Goal: Task Accomplishment & Management: Use online tool/utility

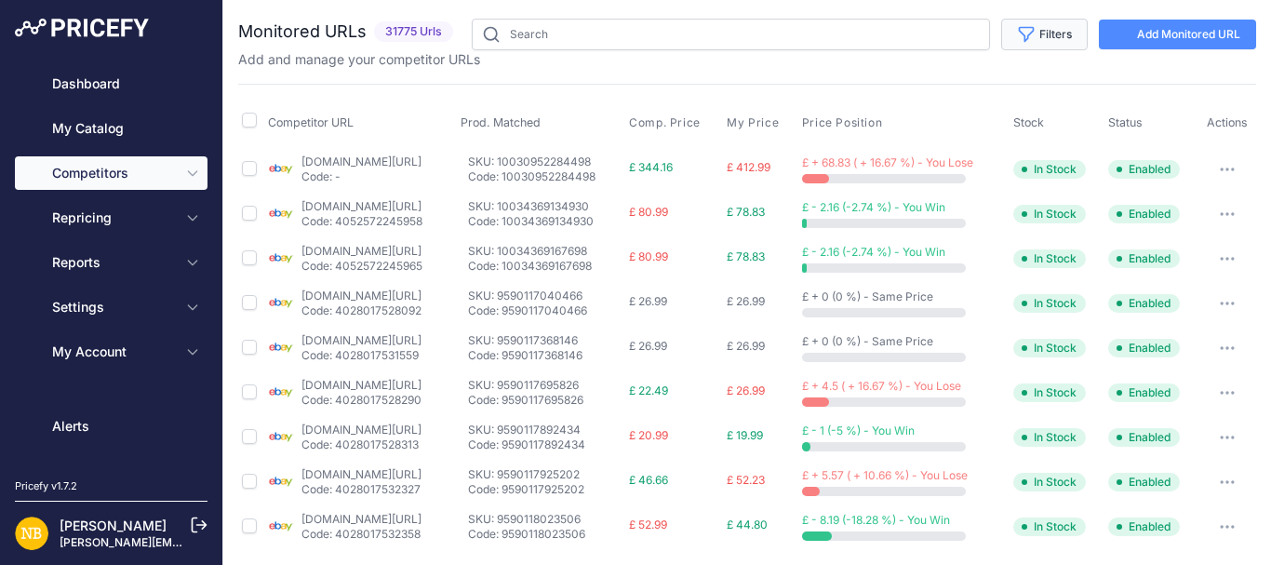
click at [1017, 48] on button "Filters" at bounding box center [1044, 35] width 87 height 32
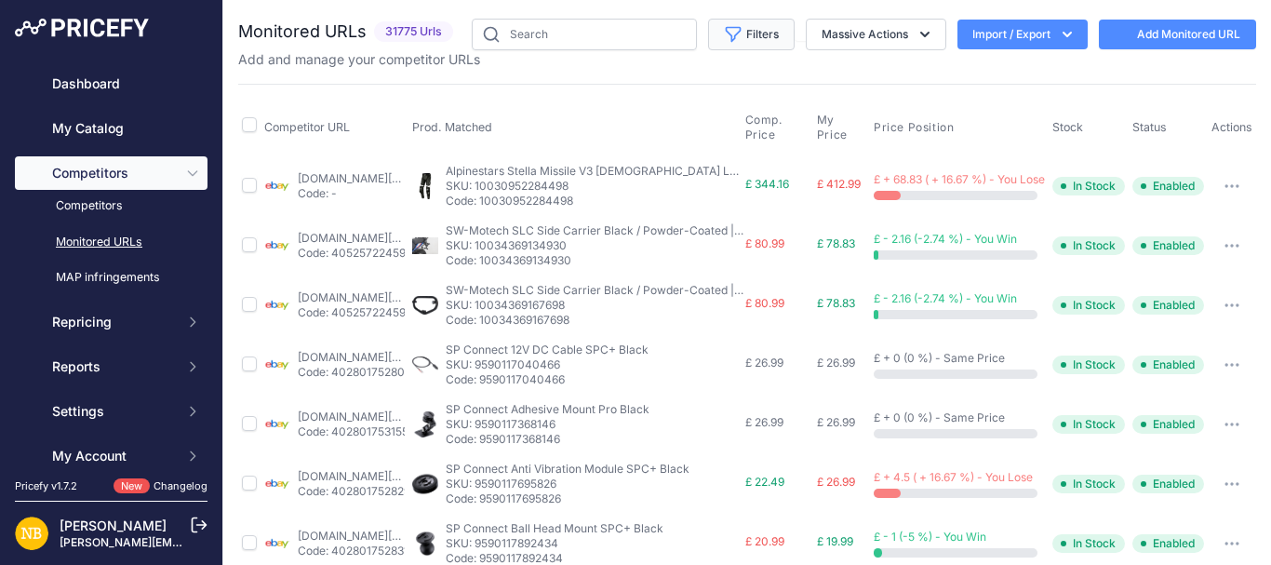
click at [753, 30] on button "Filters" at bounding box center [751, 35] width 87 height 32
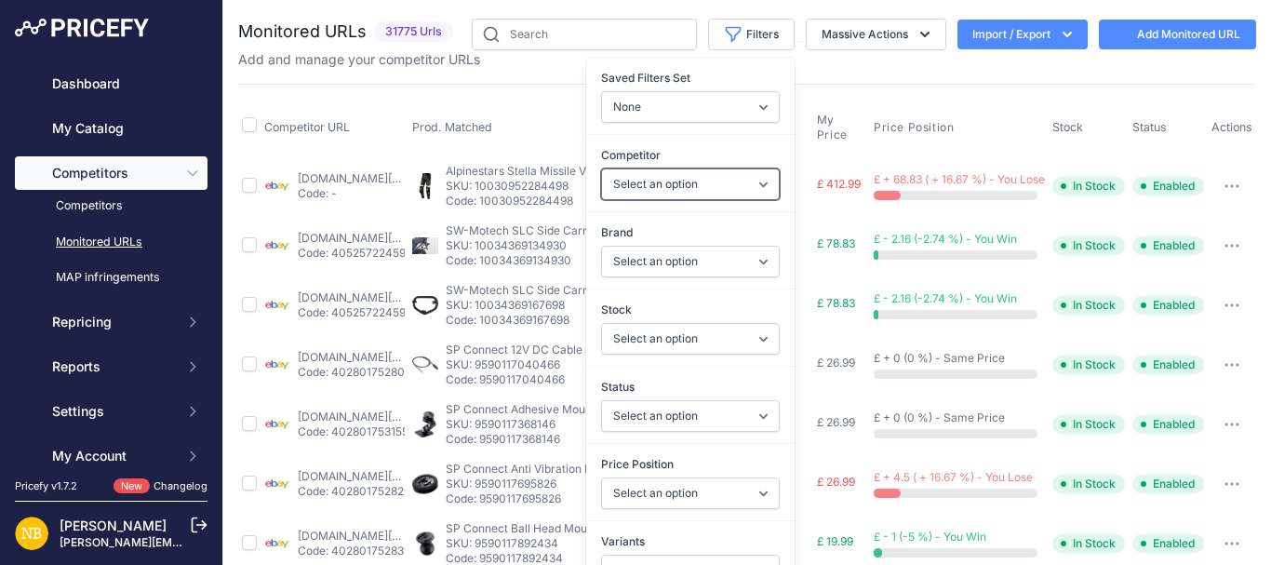
click at [624, 180] on select "Select an option [DOMAIN_NAME] [DOMAIN_NAME] [DOMAIN_NAME] [DOMAIN_NAME] [DOMAI…" at bounding box center [690, 184] width 179 height 32
select select "4341"
click at [601, 168] on select "Select an option [DOMAIN_NAME] [DOMAIN_NAME] [DOMAIN_NAME] [DOMAIN_NAME] [DOMAI…" at bounding box center [690, 184] width 179 height 32
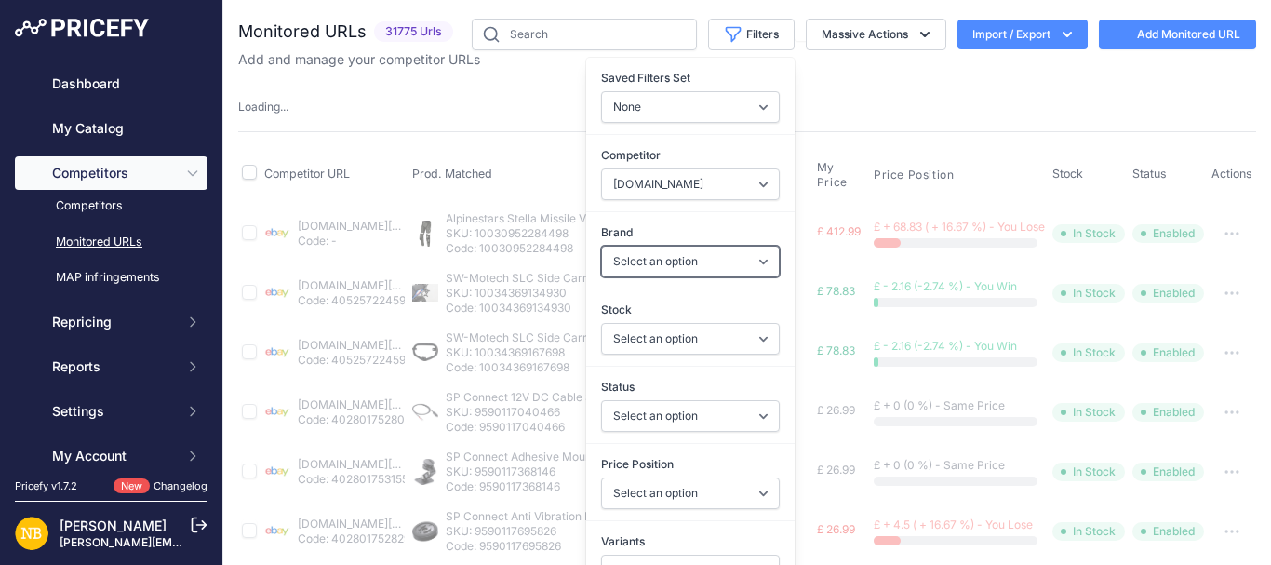
click at [630, 265] on select "Select an option 100% 13 And A Half Magazine AGV Airoh Ale Clothing Alpinestars…" at bounding box center [690, 262] width 179 height 32
select select "Schuberth"
click at [601, 246] on select "Select an option 100% 13 And A Half Magazine AGV Airoh Ale Clothing Alpinestars…" at bounding box center [690, 262] width 179 height 32
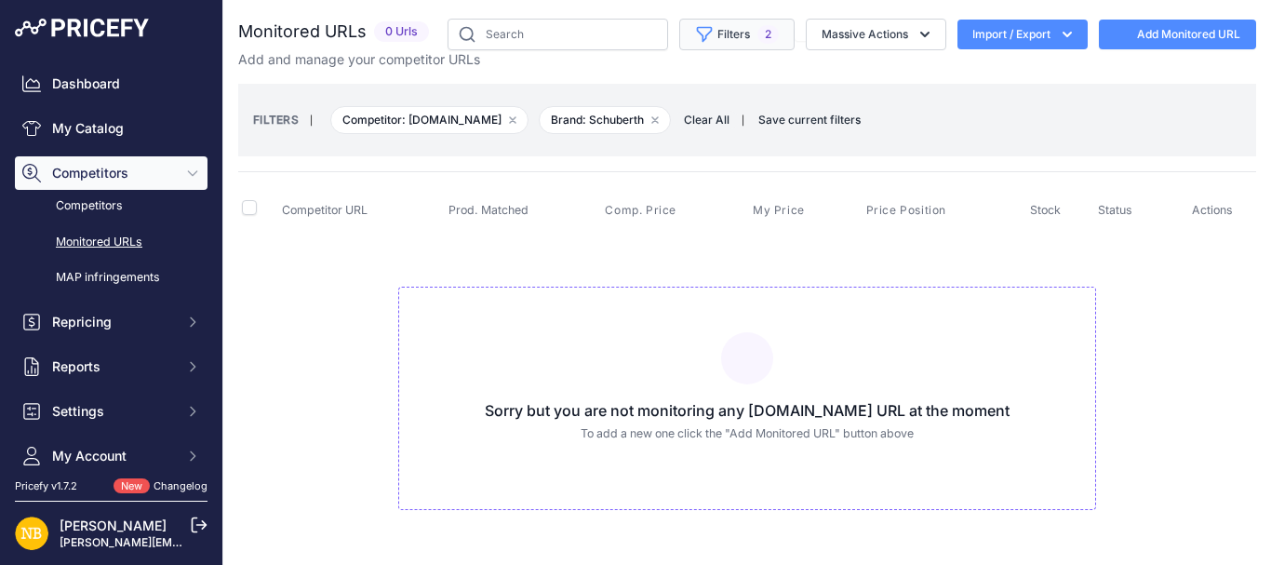
select select
select select "Schuberth"
click at [713, 39] on button "Filters 2" at bounding box center [736, 35] width 115 height 32
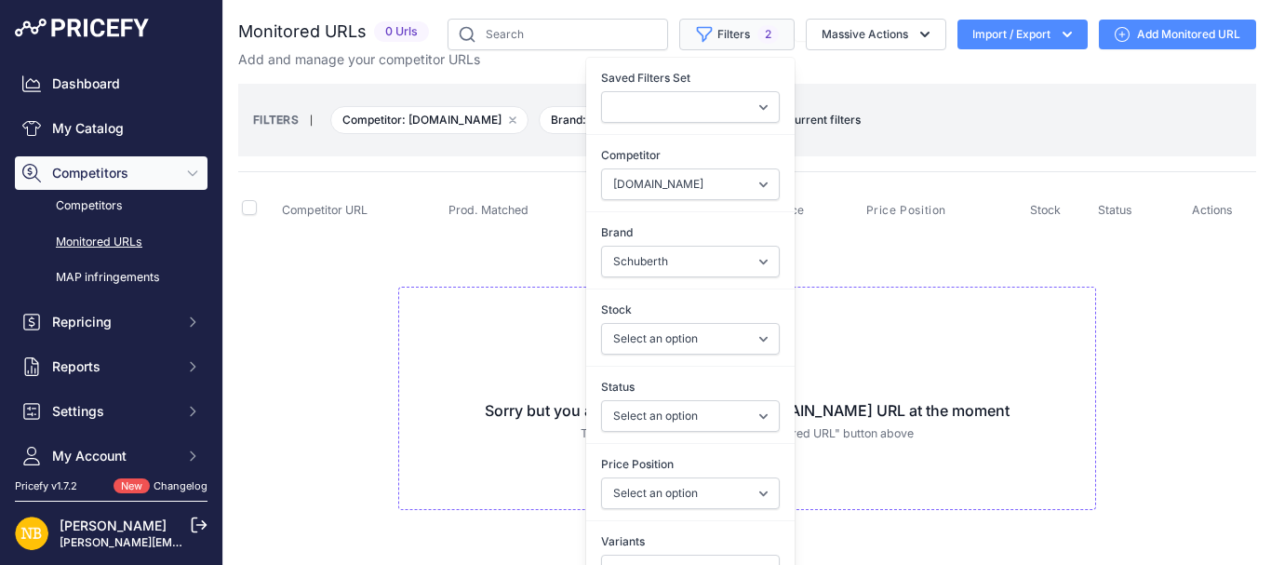
click at [713, 39] on button "Filters 2" at bounding box center [736, 35] width 115 height 32
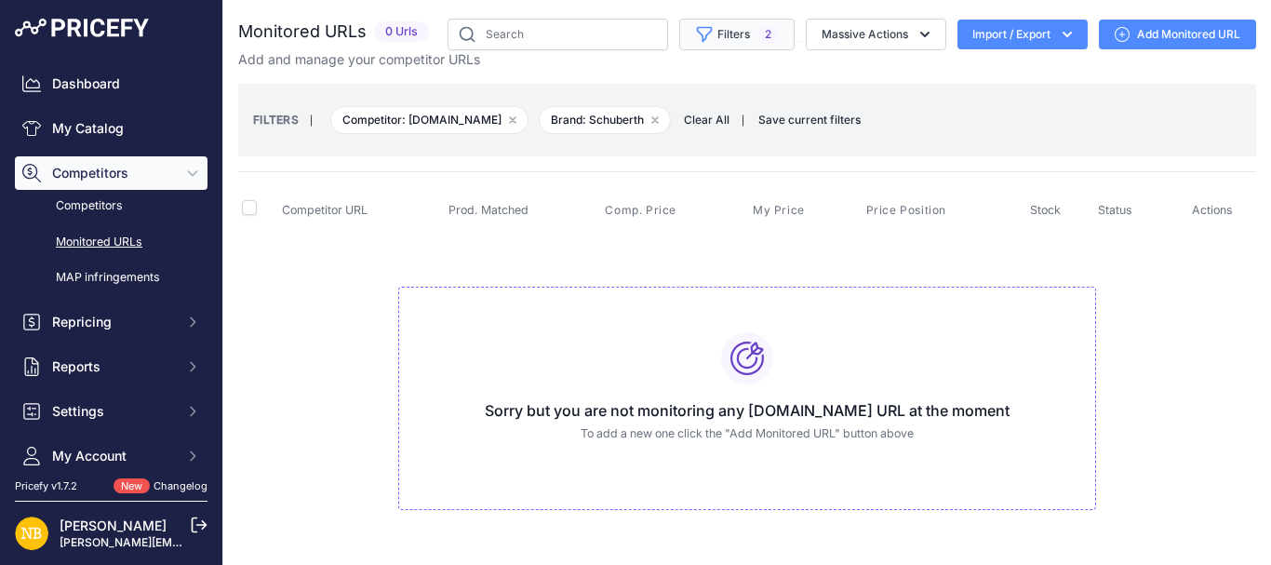
click at [713, 36] on button "Filters 2" at bounding box center [736, 35] width 115 height 32
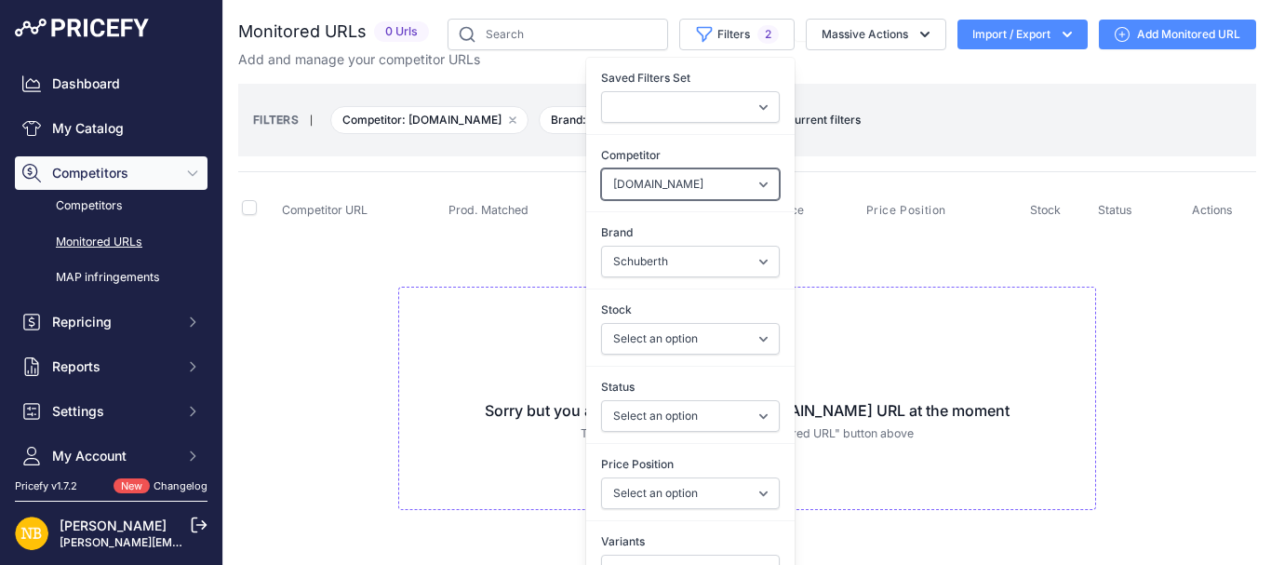
click at [637, 181] on select "Select an option [DOMAIN_NAME] [DOMAIN_NAME] [DOMAIN_NAME] [DOMAIN_NAME] [DOMAI…" at bounding box center [690, 184] width 179 height 32
select select "15386"
click at [601, 168] on select "Select an option [DOMAIN_NAME] [DOMAIN_NAME] [DOMAIN_NAME] [DOMAIN_NAME] [DOMAI…" at bounding box center [690, 184] width 179 height 32
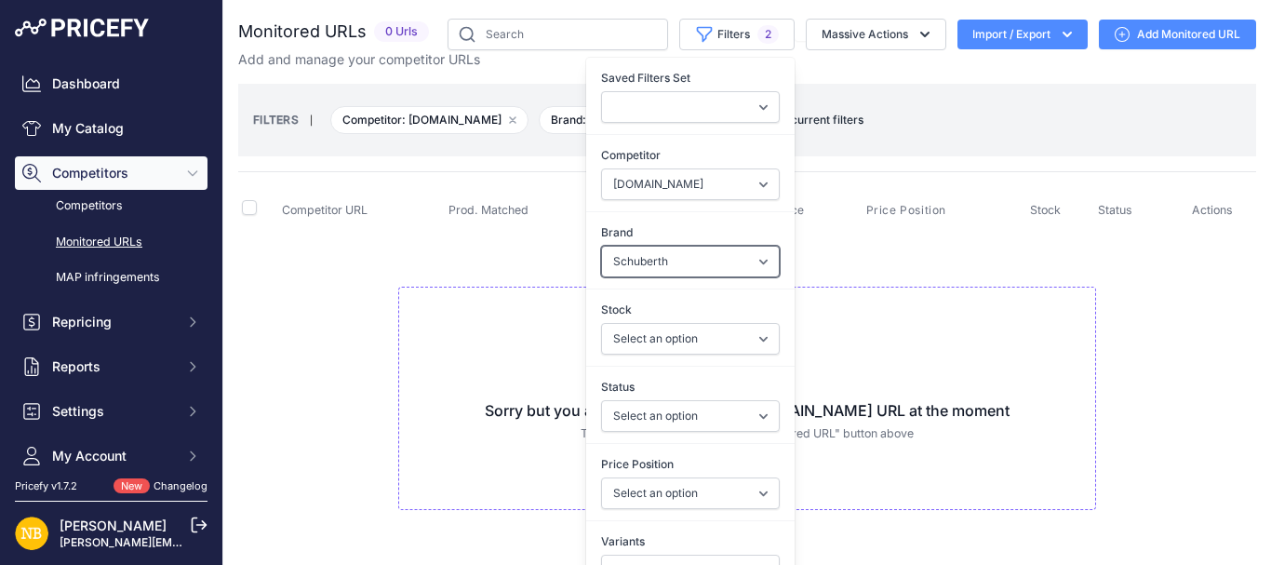
click at [633, 275] on select "Select an option 100% 13 And A Half Magazine AGV Airoh Ale Clothing Alpinestars…" at bounding box center [690, 262] width 179 height 32
click at [631, 266] on select "Select an option 100% 13 And A Half Magazine AGV Airoh Ale Clothing Alpinestars…" at bounding box center [690, 262] width 179 height 32
select select "Forma"
click at [601, 246] on select "Select an option 100% 13 And A Half Magazine AGV Airoh Ale Clothing Alpinestars…" at bounding box center [690, 262] width 179 height 32
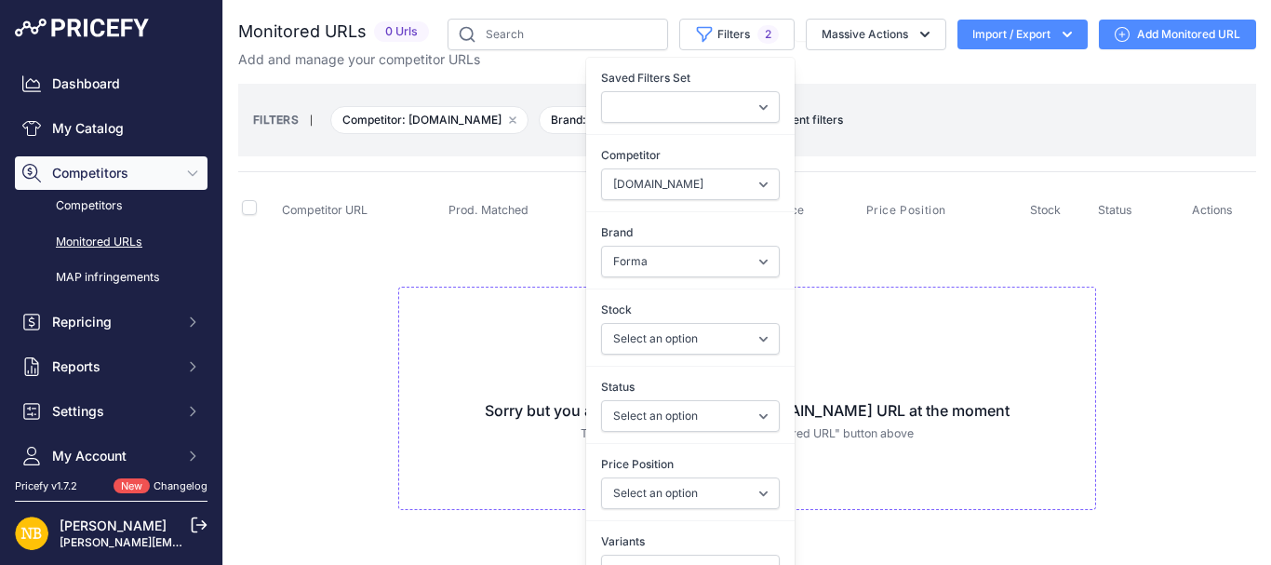
click at [422, 369] on div "Sorry but you are not monitoring any [DOMAIN_NAME] URL at the moment To add a n…" at bounding box center [747, 399] width 698 height 224
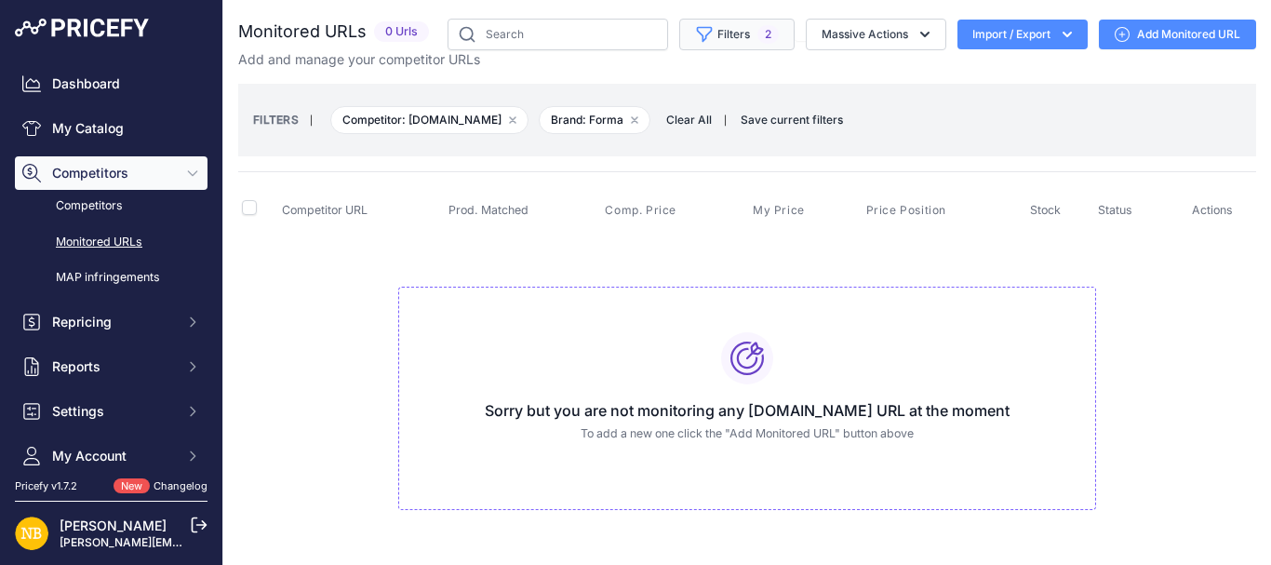
click at [698, 44] on button "Filters 2" at bounding box center [736, 35] width 115 height 32
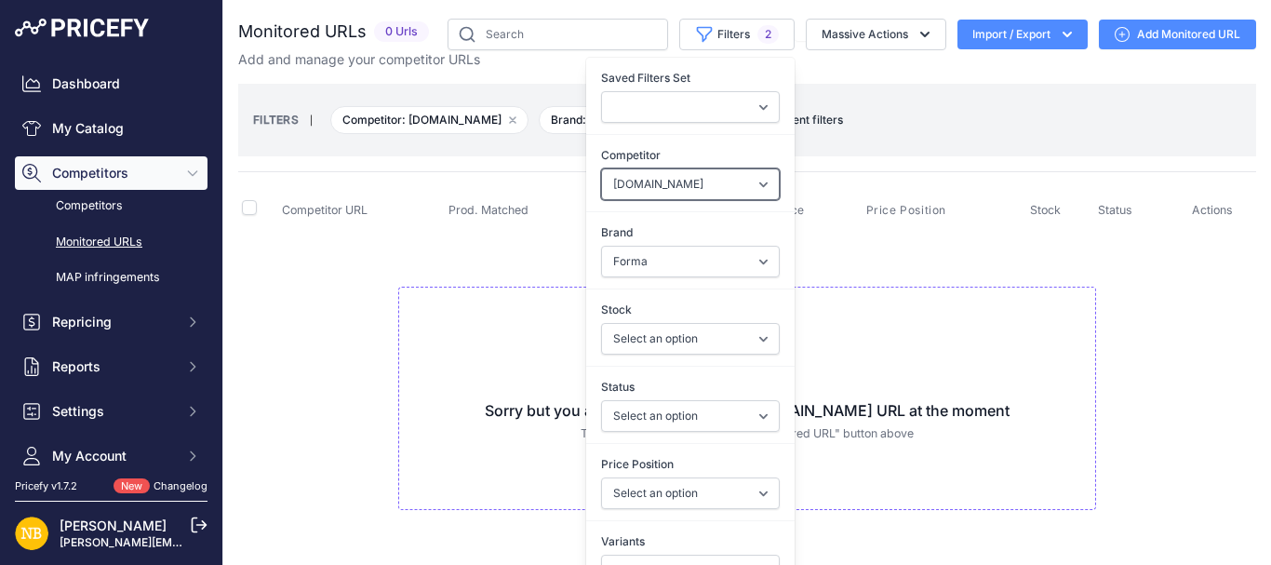
click at [654, 188] on select "Select an option [DOMAIN_NAME] [DOMAIN_NAME] [DOMAIN_NAME] [DOMAIN_NAME] [DOMAI…" at bounding box center [690, 184] width 179 height 32
select select "4354"
click at [601, 168] on select "Select an option [DOMAIN_NAME] [DOMAIN_NAME] [DOMAIN_NAME] [DOMAIN_NAME] [DOMAI…" at bounding box center [690, 184] width 179 height 32
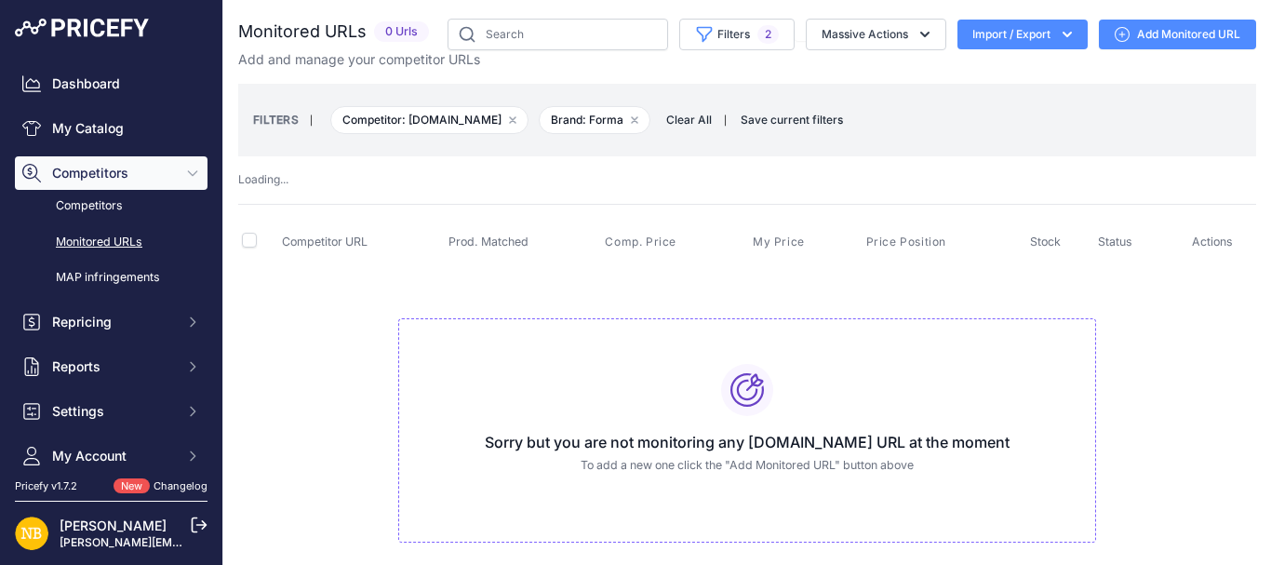
click at [347, 287] on td "Sorry but you are not monitoring any [DOMAIN_NAME] URL at the moment To add a n…" at bounding box center [747, 423] width 1018 height 314
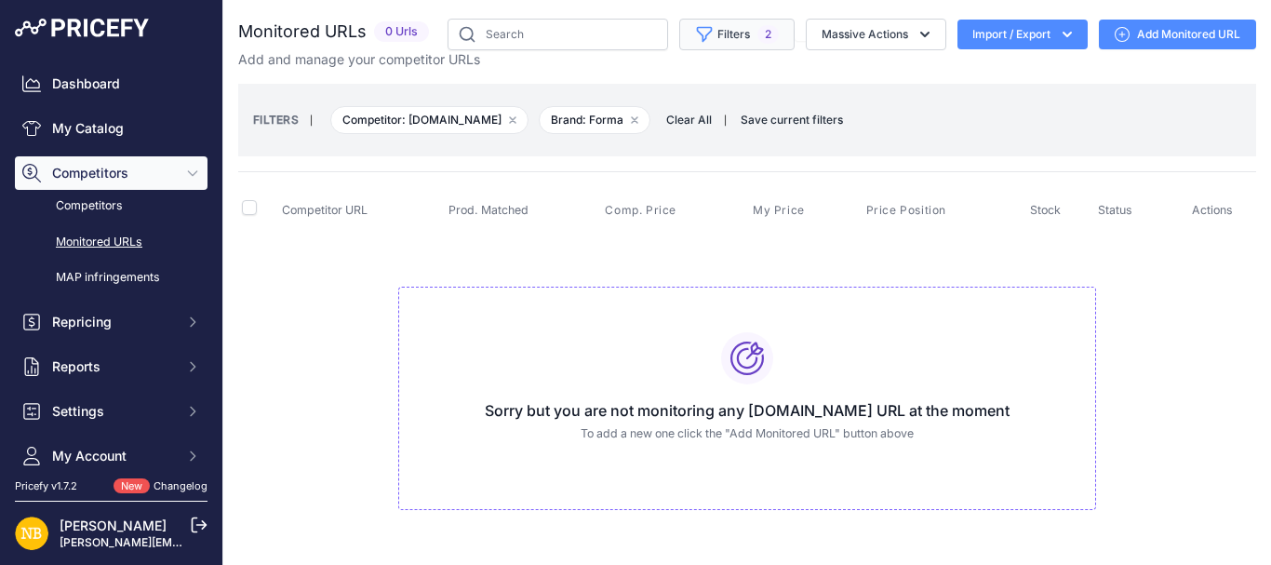
click at [757, 33] on span "2" at bounding box center [767, 34] width 21 height 19
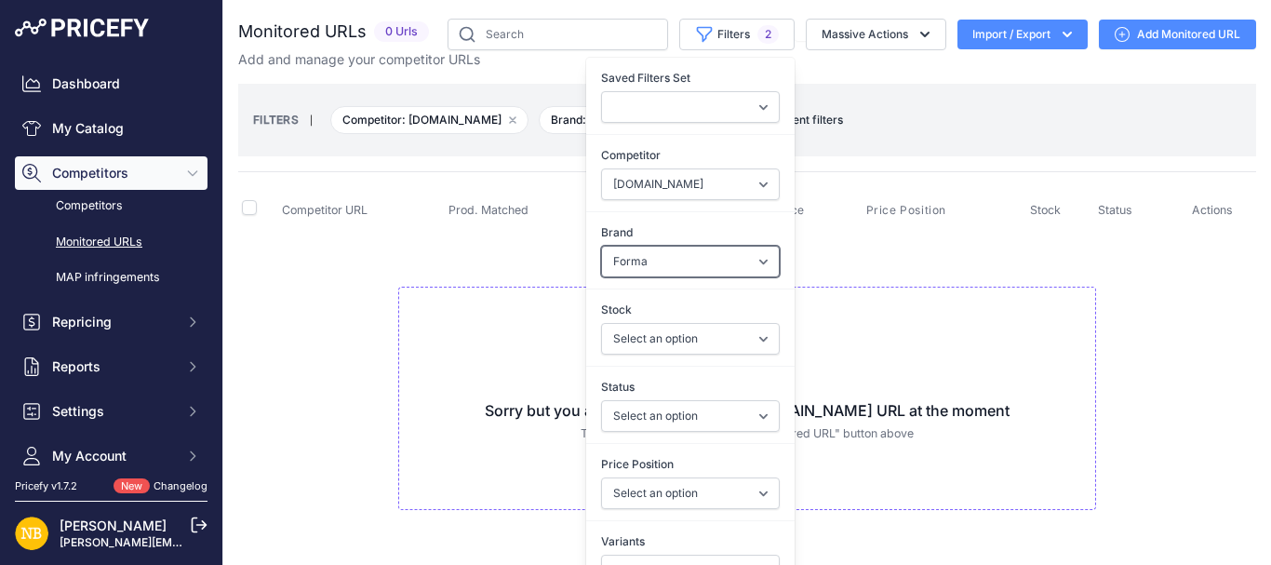
click at [631, 265] on select "Select an option 100% 13 And A Half Magazine AGV Airoh Ale Clothing Alpinestars…" at bounding box center [690, 262] width 179 height 32
select select "Macna"
click at [601, 246] on select "Select an option 100% 13 And A Half Magazine AGV Airoh Ale Clothing Alpinestars…" at bounding box center [690, 262] width 179 height 32
click at [388, 297] on td "Sorry but you are not monitoring any [DOMAIN_NAME] URL at the moment To add a n…" at bounding box center [747, 391] width 1018 height 314
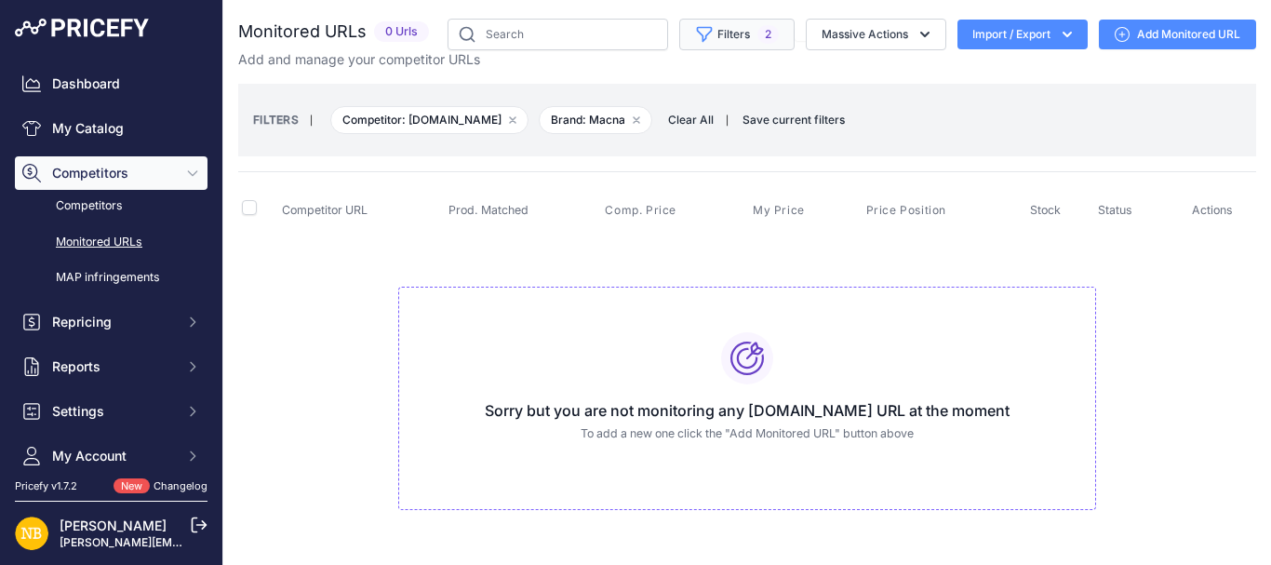
click at [717, 38] on button "Filters 2" at bounding box center [736, 35] width 115 height 32
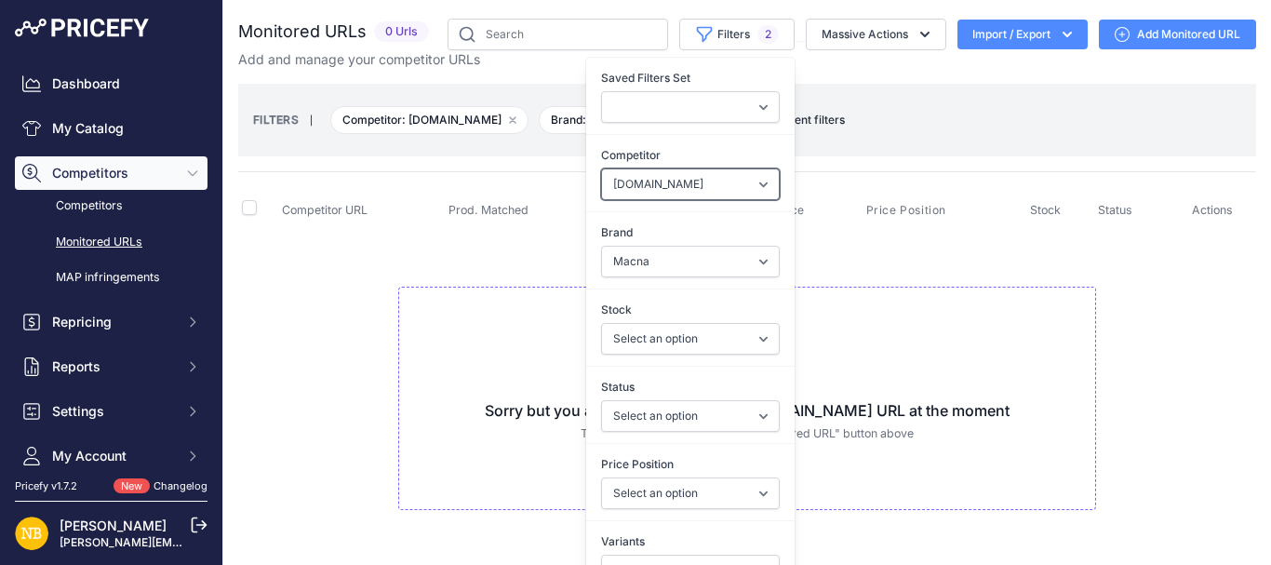
click at [655, 190] on select "Select an option [DOMAIN_NAME] [DOMAIN_NAME] [DOMAIN_NAME] [DOMAIN_NAME] [DOMAI…" at bounding box center [690, 184] width 179 height 32
select select "4347"
click at [601, 168] on select "Select an option [DOMAIN_NAME] [DOMAIN_NAME] [DOMAIN_NAME] [DOMAIN_NAME] [DOMAI…" at bounding box center [690, 184] width 179 height 32
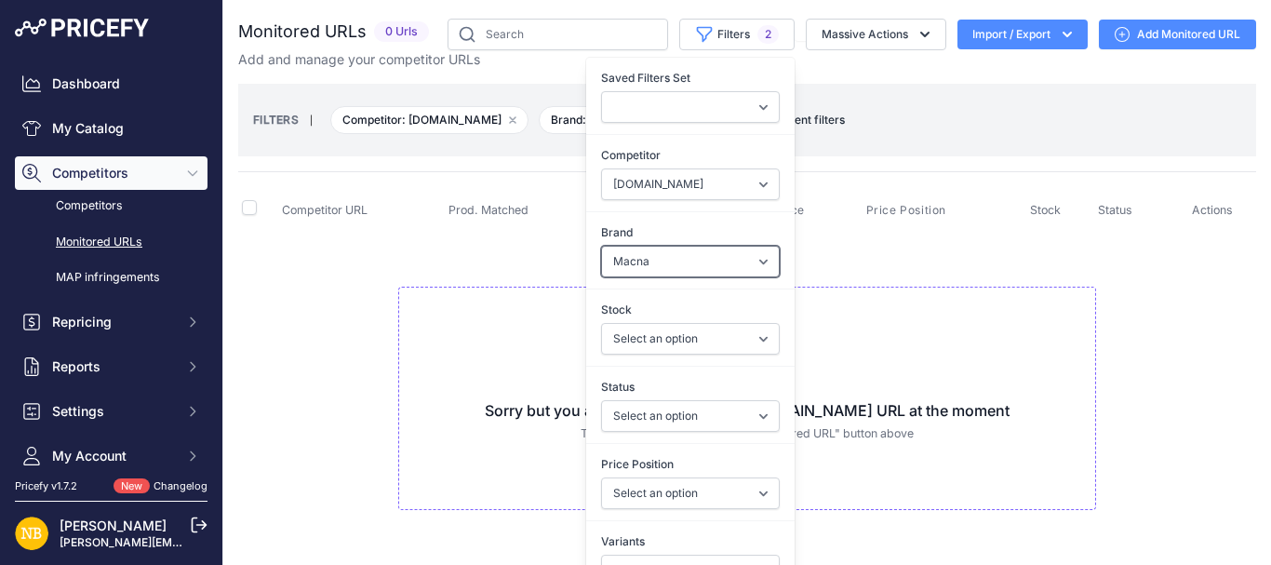
click at [650, 267] on select "Select an option 100% 13 And A Half Magazine AGV Airoh Ale Clothing Alpinestars…" at bounding box center [690, 262] width 179 height 32
select select "Nexx"
click at [601, 246] on select "Select an option 100% 13 And A Half Magazine AGV Airoh Ale Clothing Alpinestars…" at bounding box center [690, 262] width 179 height 32
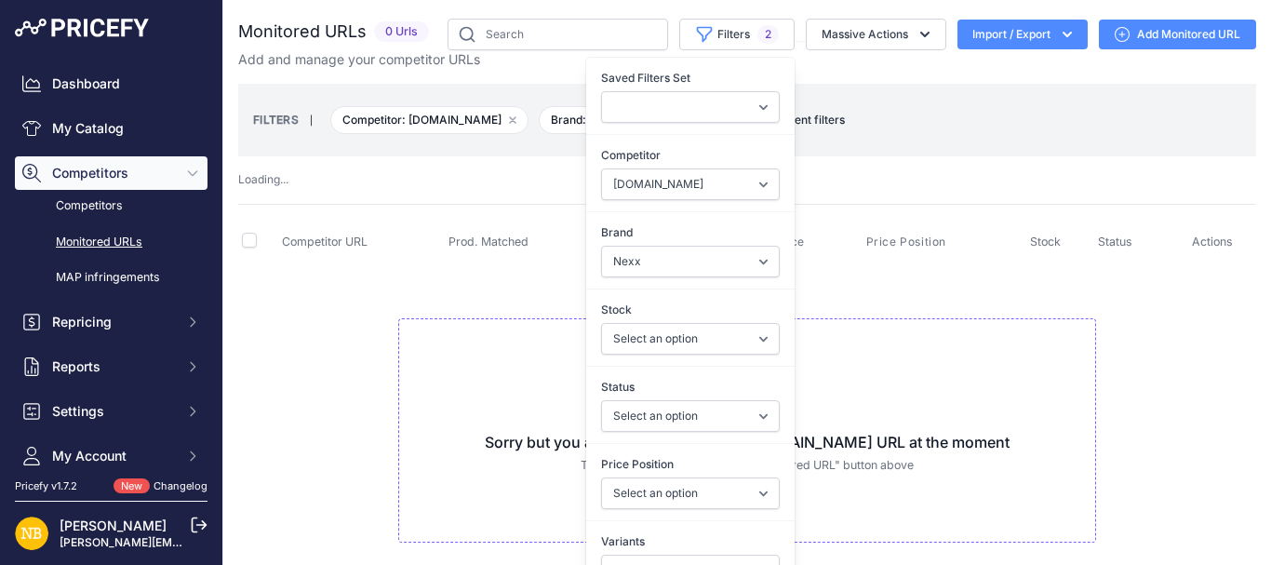
click at [424, 355] on div "Sorry but you are not monitoring any [DOMAIN_NAME] URL at the moment To add a n…" at bounding box center [747, 430] width 698 height 224
